Goal: Transaction & Acquisition: Purchase product/service

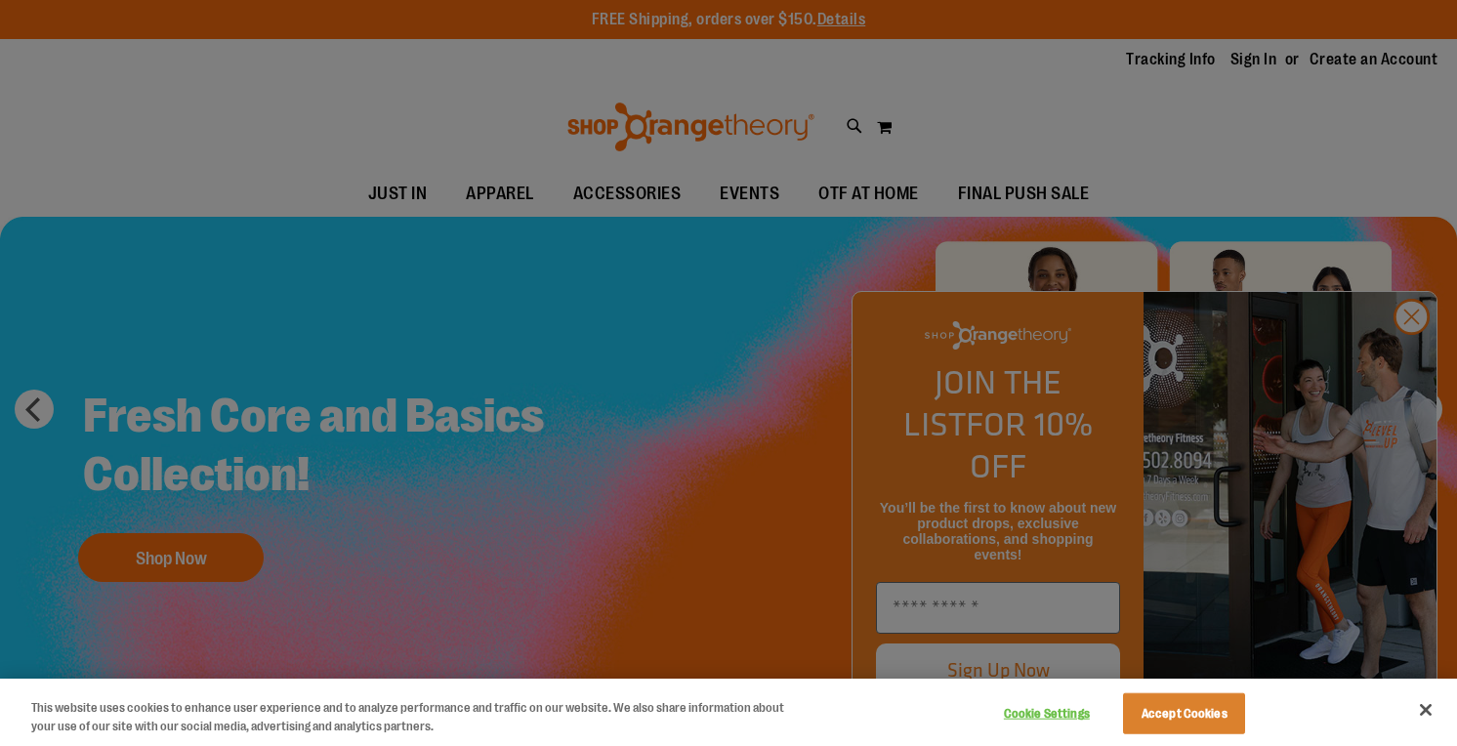
click at [511, 227] on div at bounding box center [728, 373] width 1457 height 746
click at [1417, 349] on div at bounding box center [728, 373] width 1457 height 746
click at [1407, 364] on div at bounding box center [728, 373] width 1457 height 746
click at [1429, 695] on button "Close" at bounding box center [1426, 710] width 43 height 43
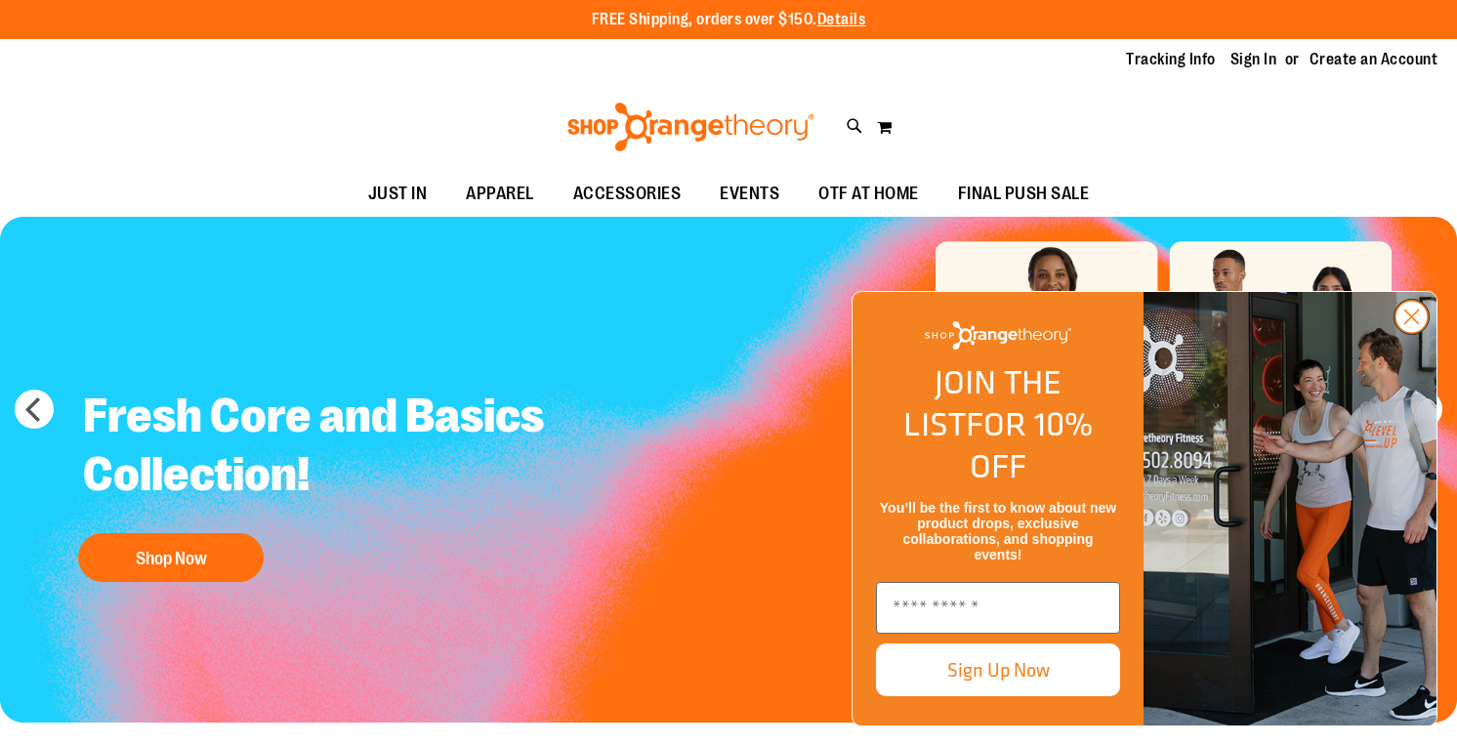
click at [1408, 333] on circle "Close dialog" at bounding box center [1412, 317] width 32 height 32
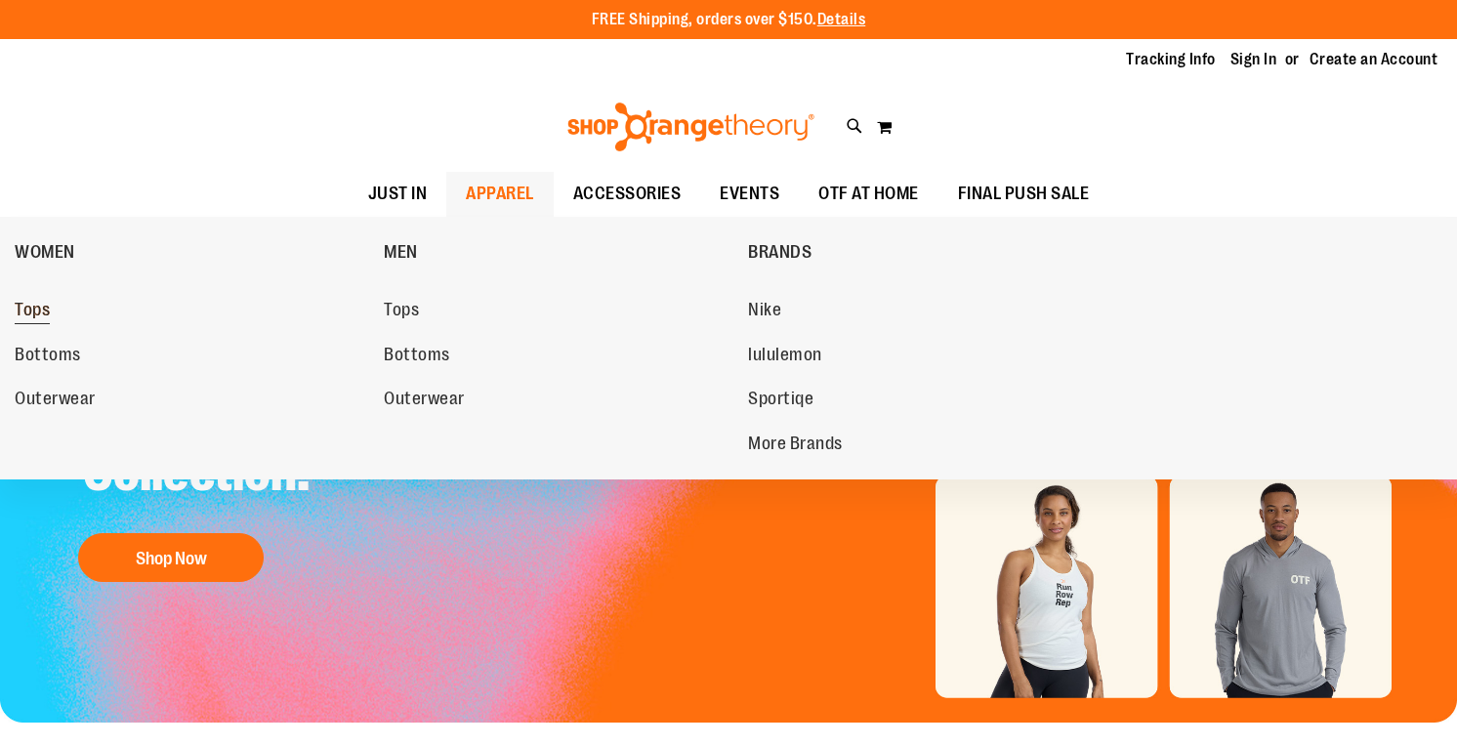
click at [55, 306] on link "Tops" at bounding box center [190, 310] width 350 height 35
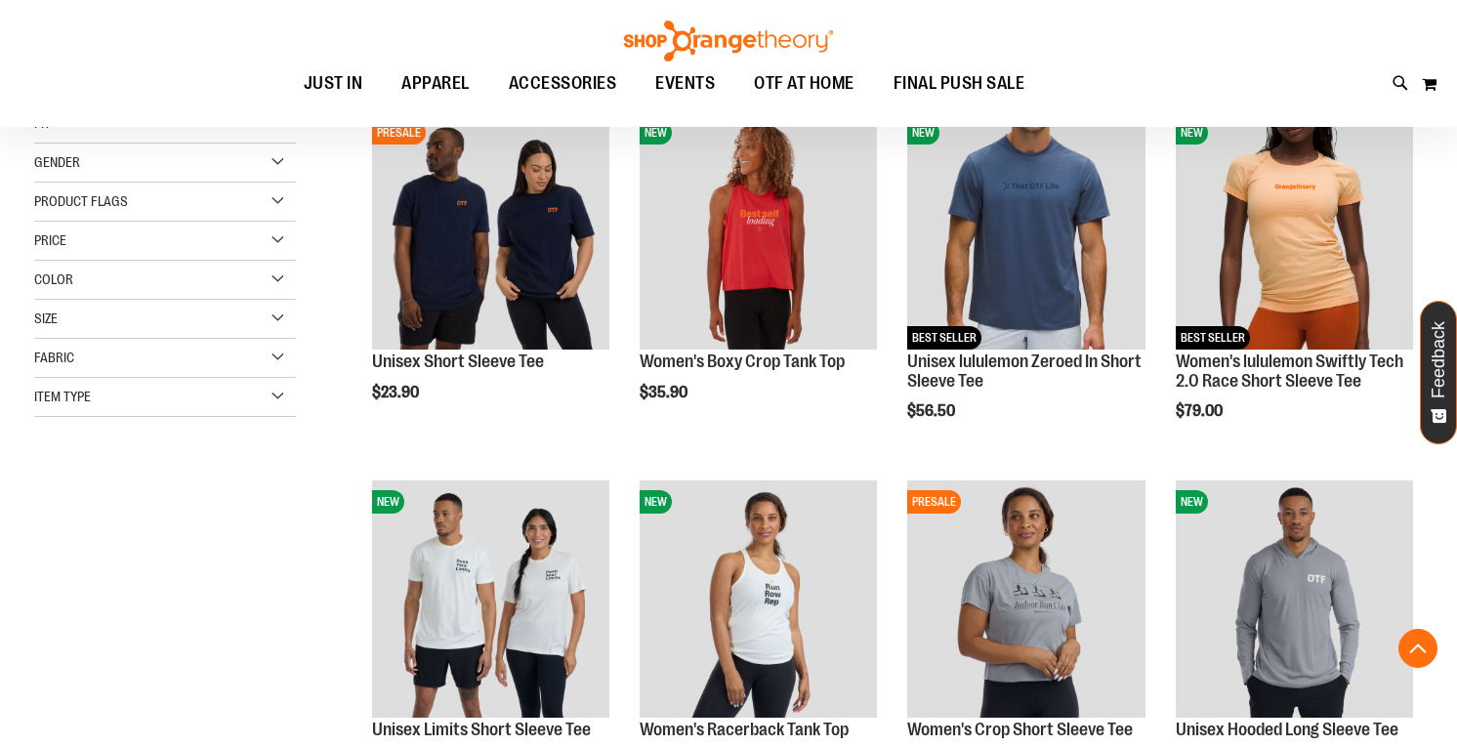
scroll to position [75, 0]
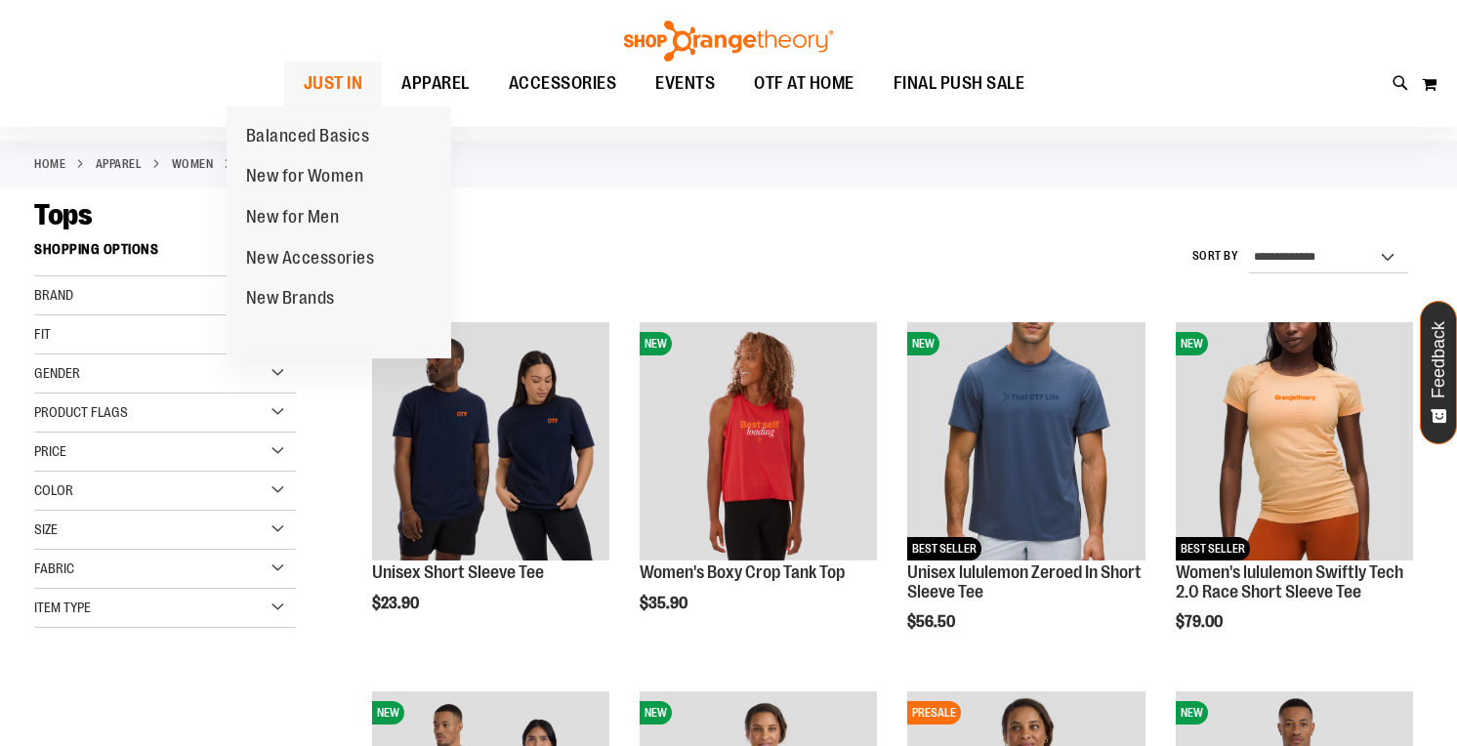
click at [304, 78] on span "JUST IN" at bounding box center [334, 84] width 60 height 44
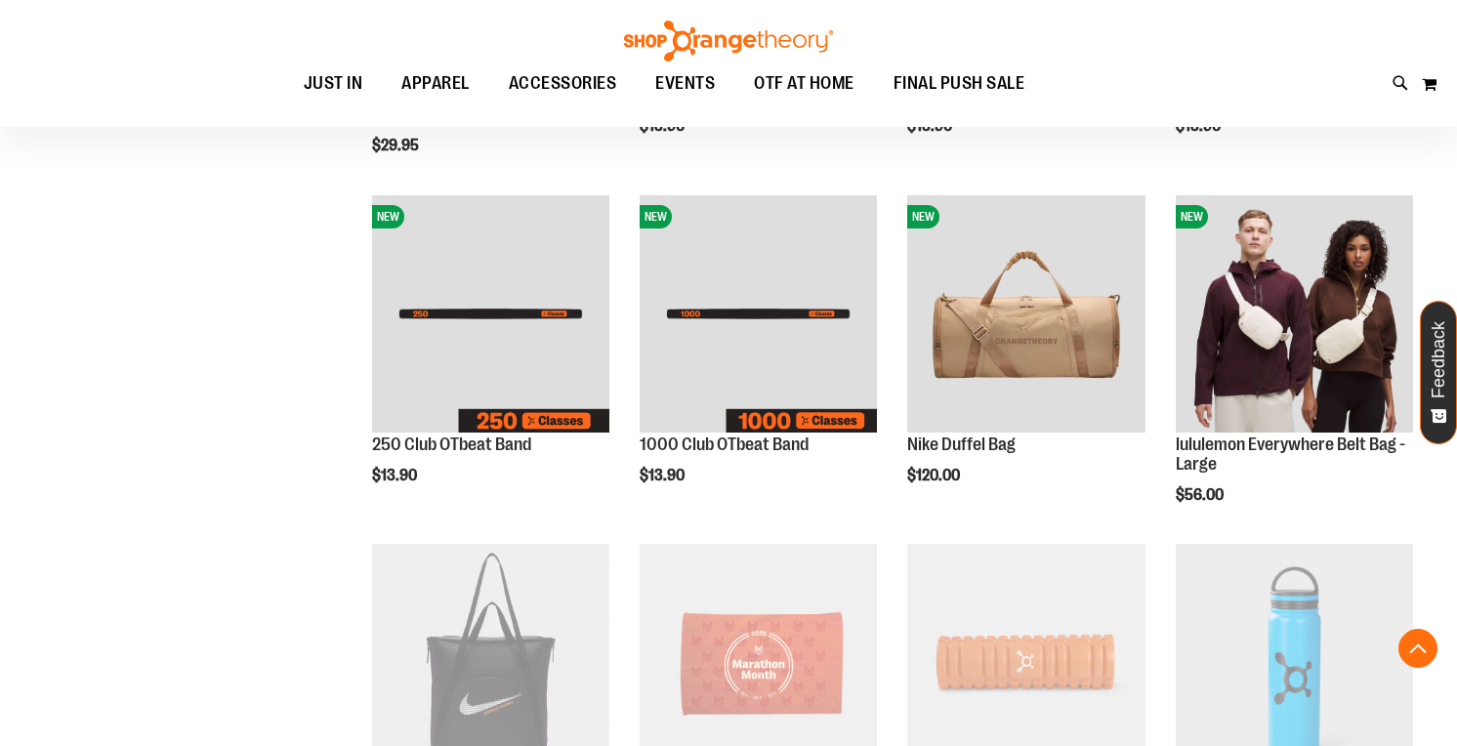
scroll to position [1117, 0]
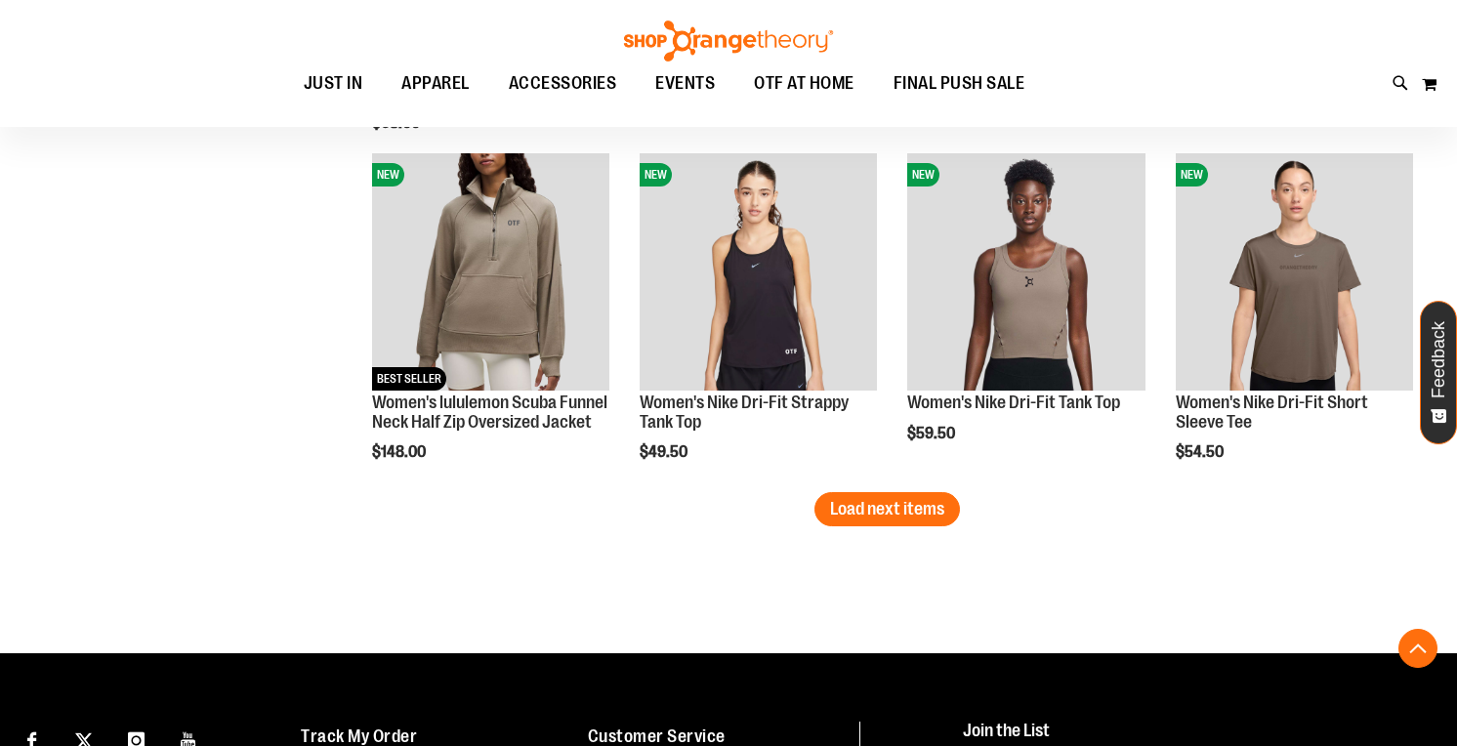
scroll to position [2946, 0]
